Goal: Task Accomplishment & Management: Complete application form

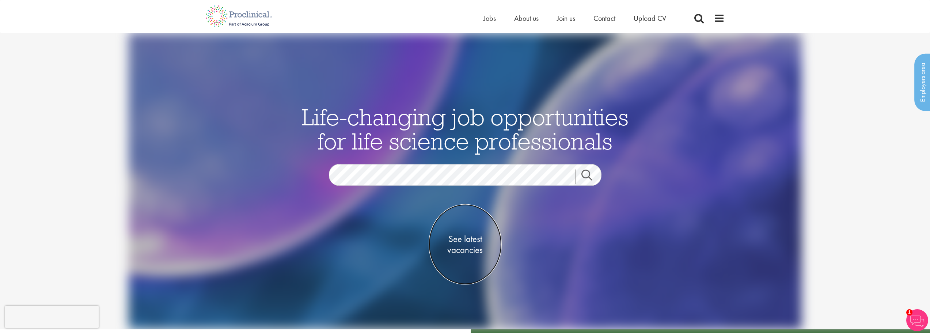
click at [463, 242] on span "See latest vacancies" at bounding box center [465, 245] width 73 height 22
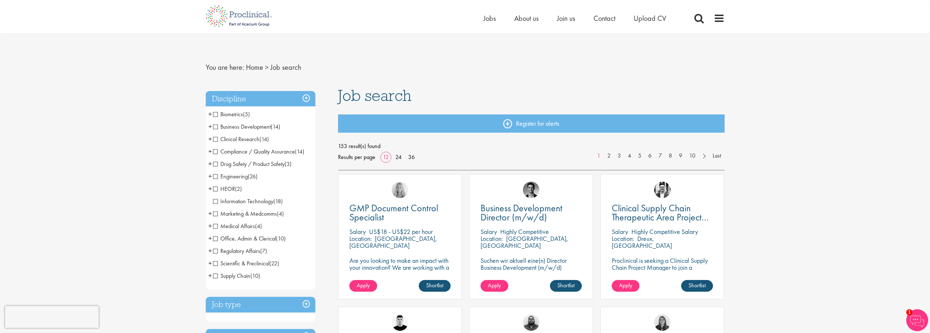
click at [215, 126] on span "Business Development" at bounding box center [242, 127] width 58 height 8
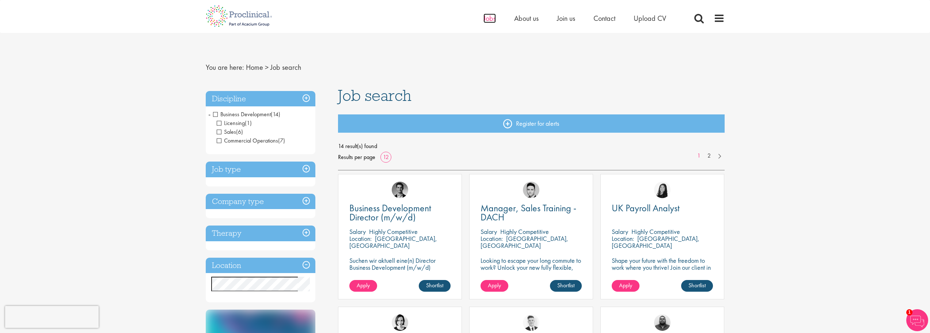
click at [490, 19] on span "Jobs" at bounding box center [490, 19] width 12 height 10
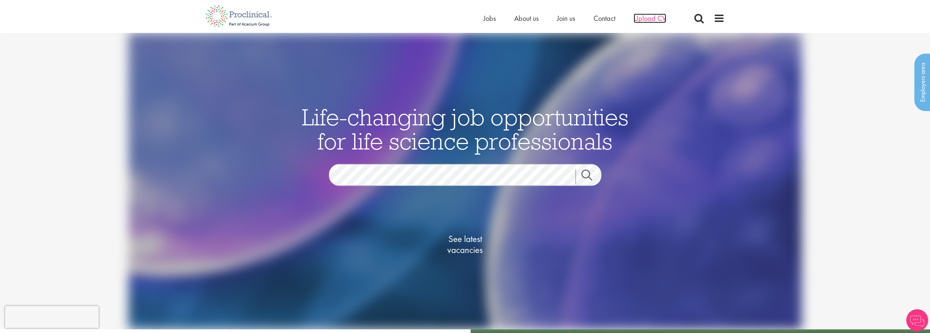
click at [641, 18] on span "Upload CV" at bounding box center [650, 19] width 33 height 10
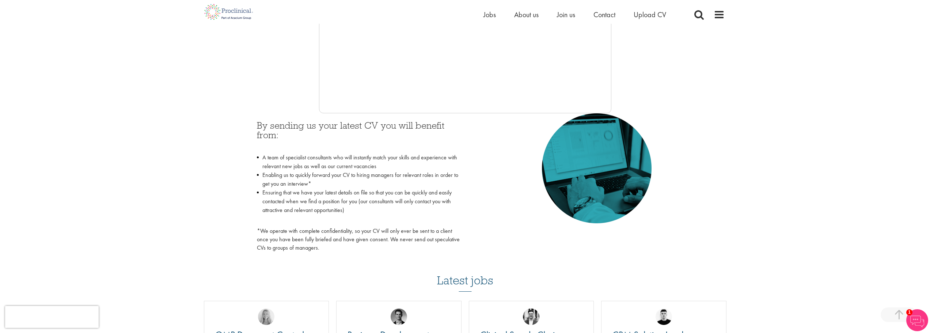
scroll to position [73, 0]
